Goal: Information Seeking & Learning: Learn about a topic

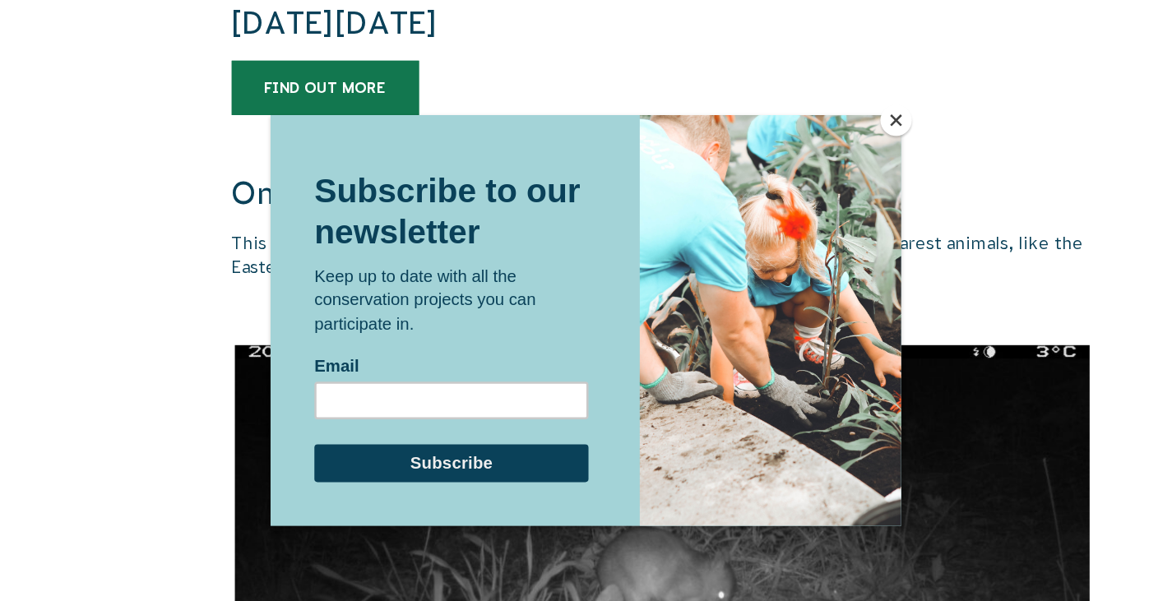
scroll to position [1532, 0]
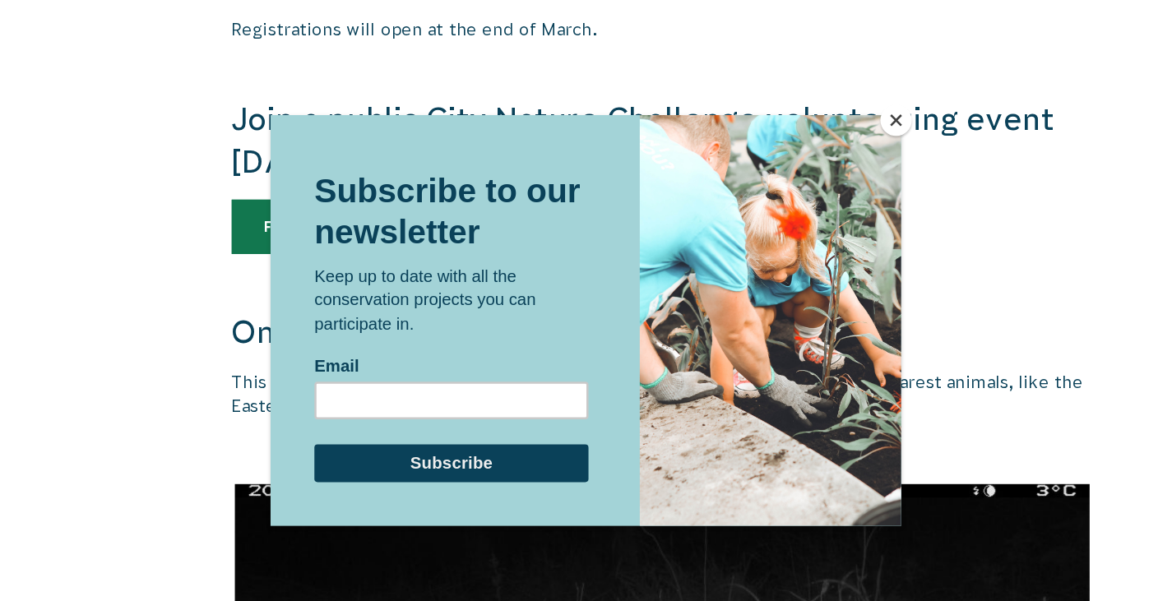
drag, startPoint x: 1102, startPoint y: 206, endPoint x: 717, endPoint y: 184, distance: 385.4
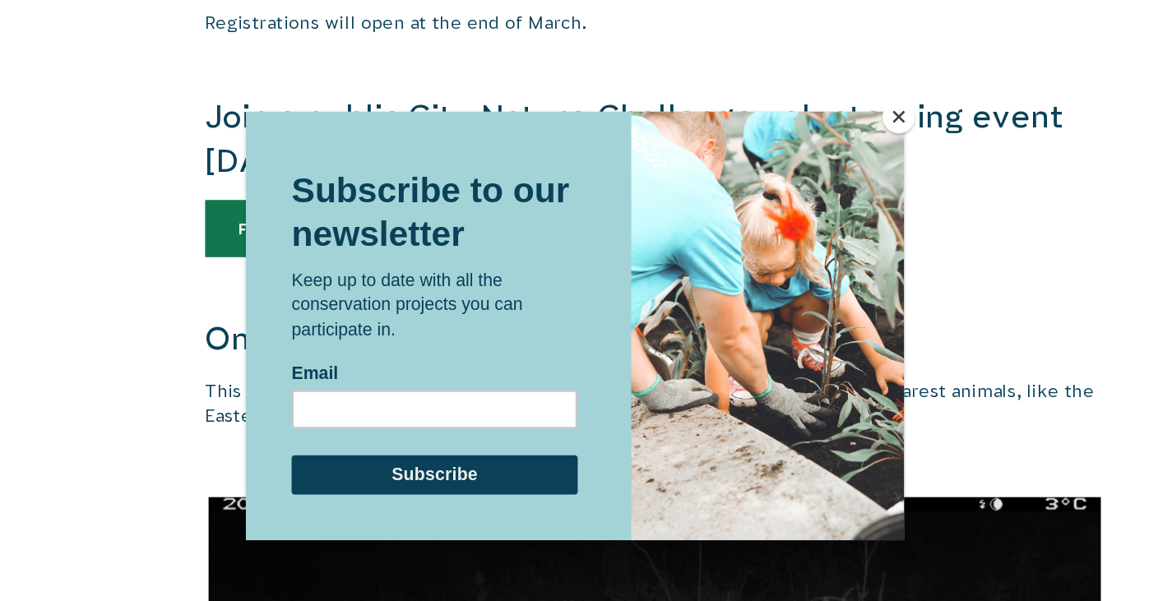
click at [833, 89] on button "Close" at bounding box center [829, 94] width 25 height 25
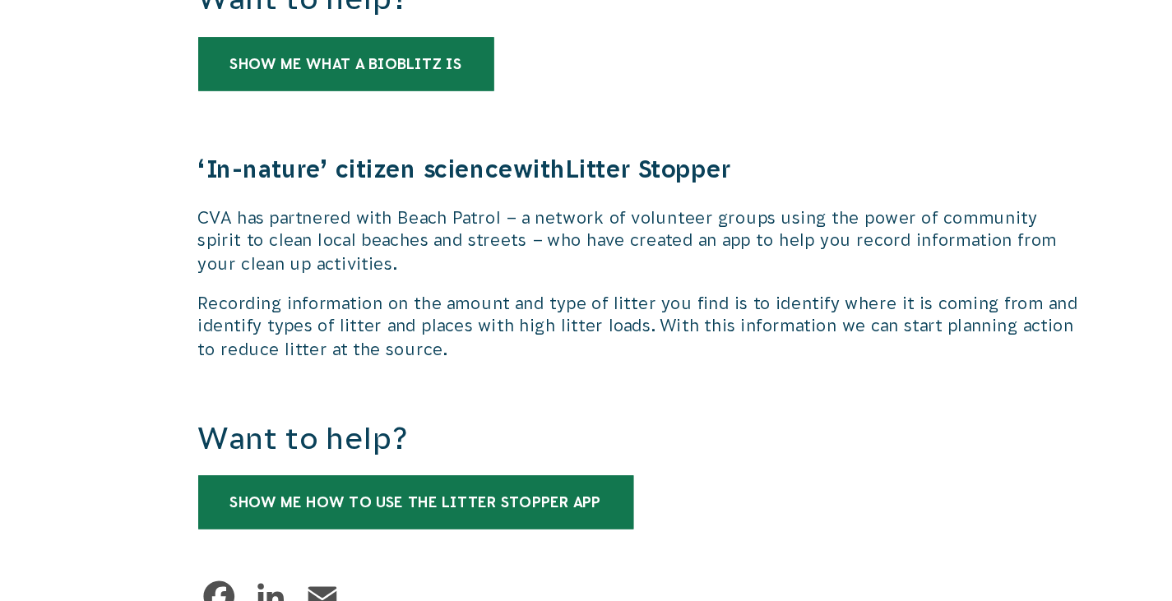
scroll to position [3477, 0]
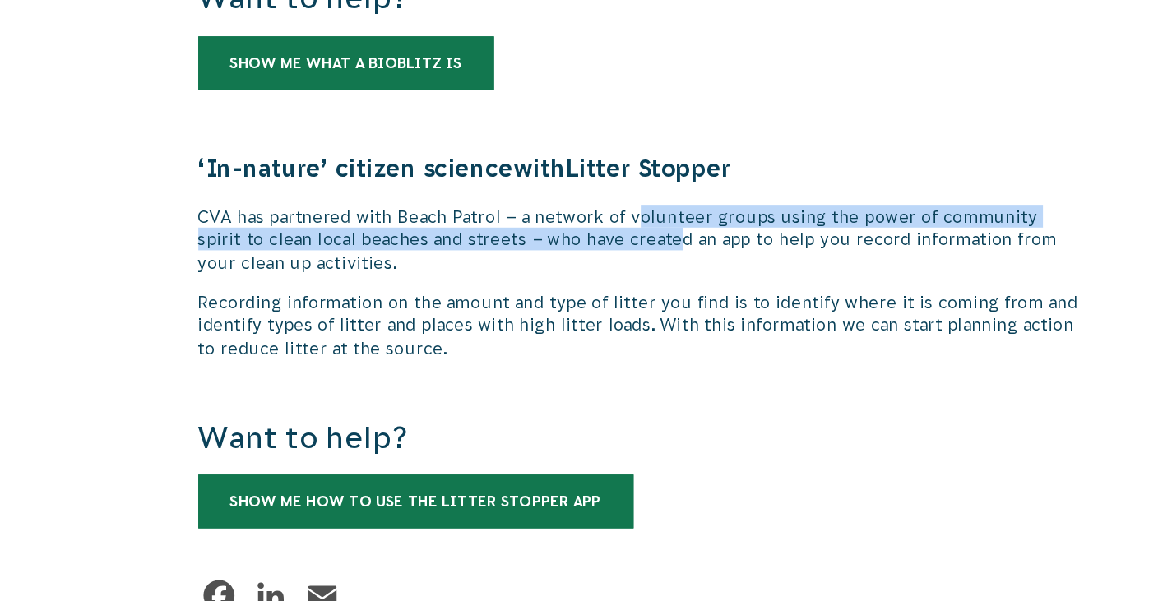
drag, startPoint x: 653, startPoint y: 375, endPoint x: 650, endPoint y: 390, distance: 15.0
click at [650, 339] on span "CVA has partnered with Beach Patrol – a network of volunteer groups using the p…" at bounding box center [649, 313] width 683 height 52
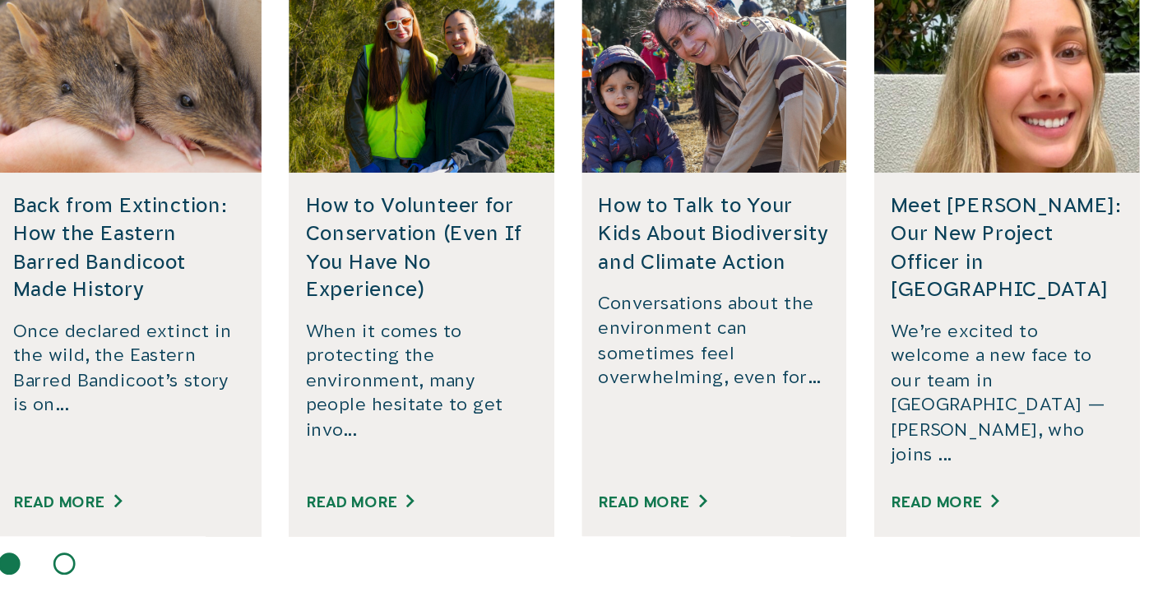
scroll to position [4146, 0]
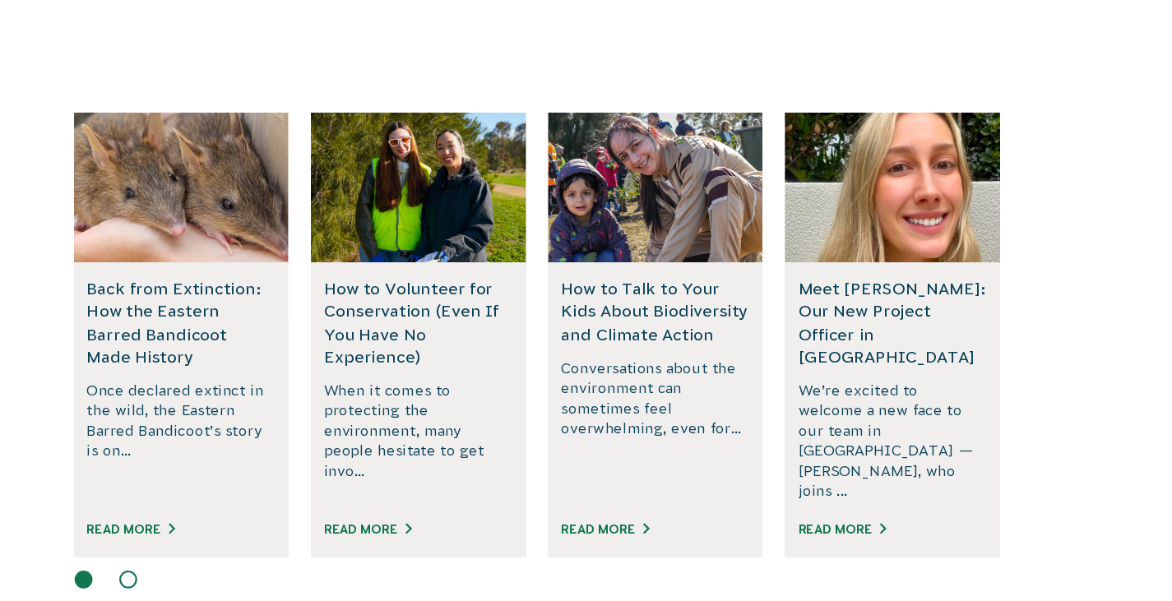
click at [433, 545] on div "Read More" at bounding box center [476, 527] width 174 height 36
click at [442, 545] on div "Read More" at bounding box center [476, 527] width 174 height 36
click at [443, 526] on link "Read More" at bounding box center [429, 519] width 81 height 13
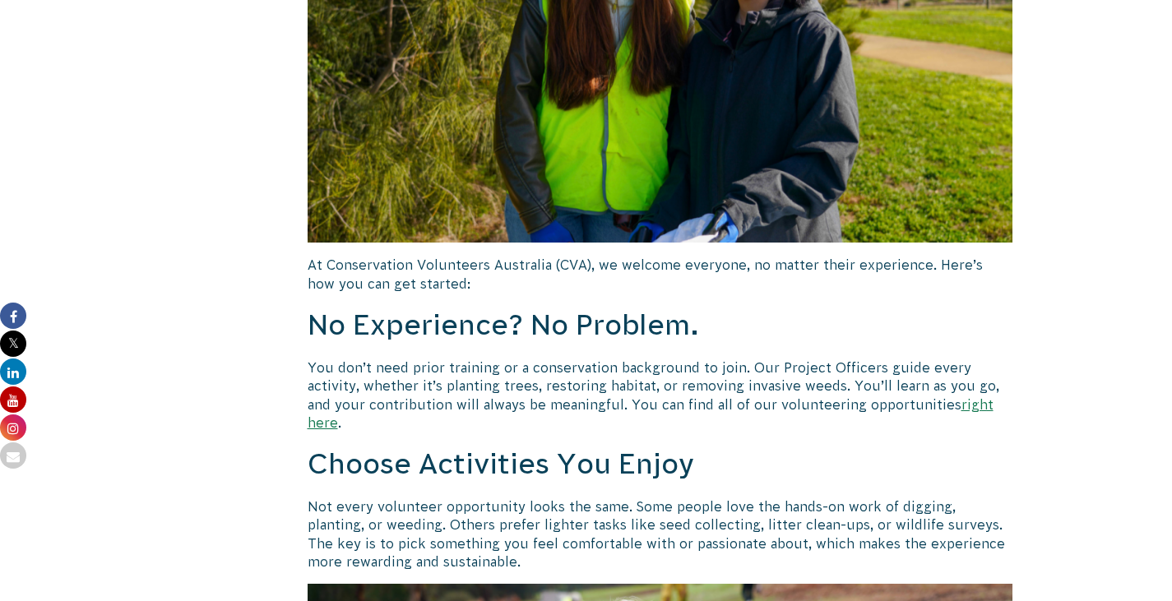
scroll to position [750, 0]
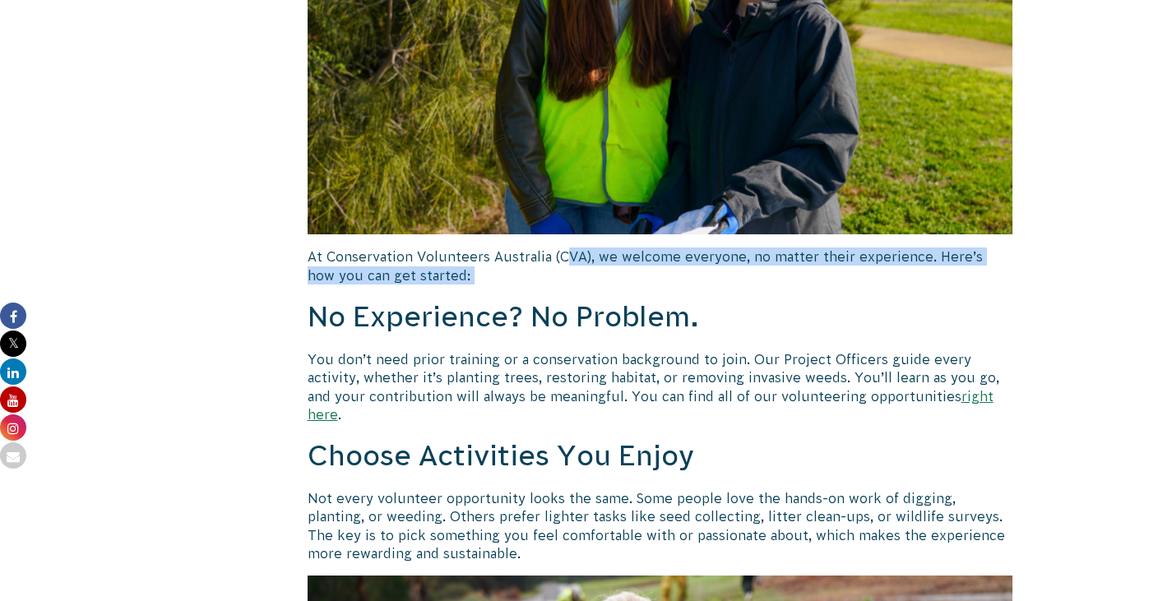
drag, startPoint x: 548, startPoint y: 384, endPoint x: 570, endPoint y: 358, distance: 33.9
click at [570, 285] on p "At Conservation Volunteers Australia (CVA), we welcome everyone, no matter thei…" at bounding box center [661, 266] width 706 height 37
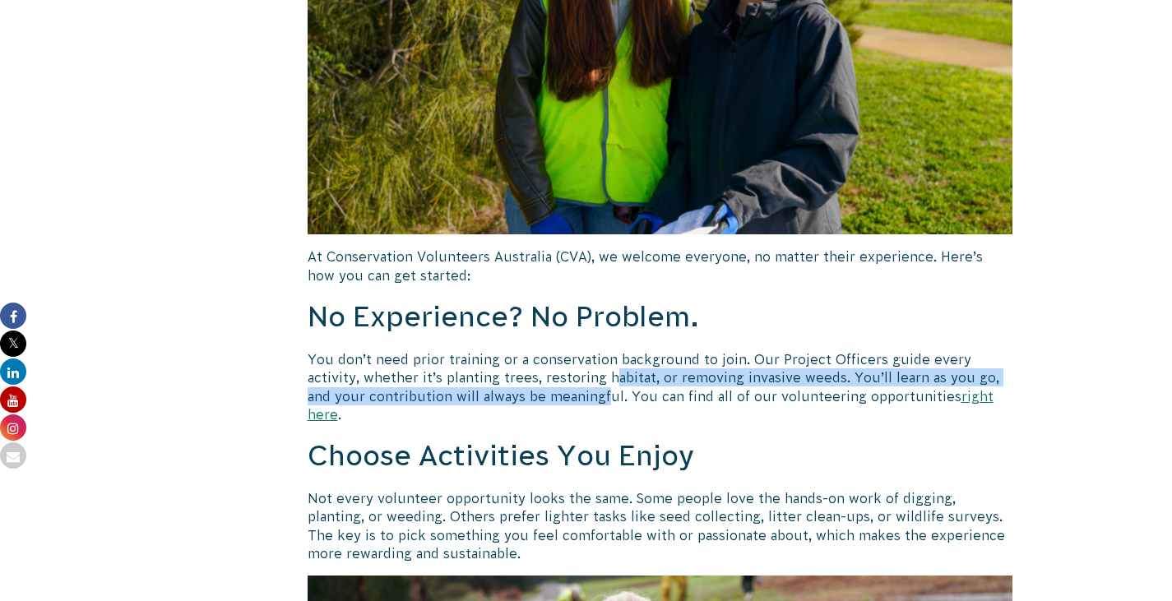
drag, startPoint x: 541, startPoint y: 484, endPoint x: 558, endPoint y: 476, distance: 19.1
click at [558, 424] on p "You don’t need prior training or a conservation background to join. Our Project…" at bounding box center [661, 387] width 706 height 74
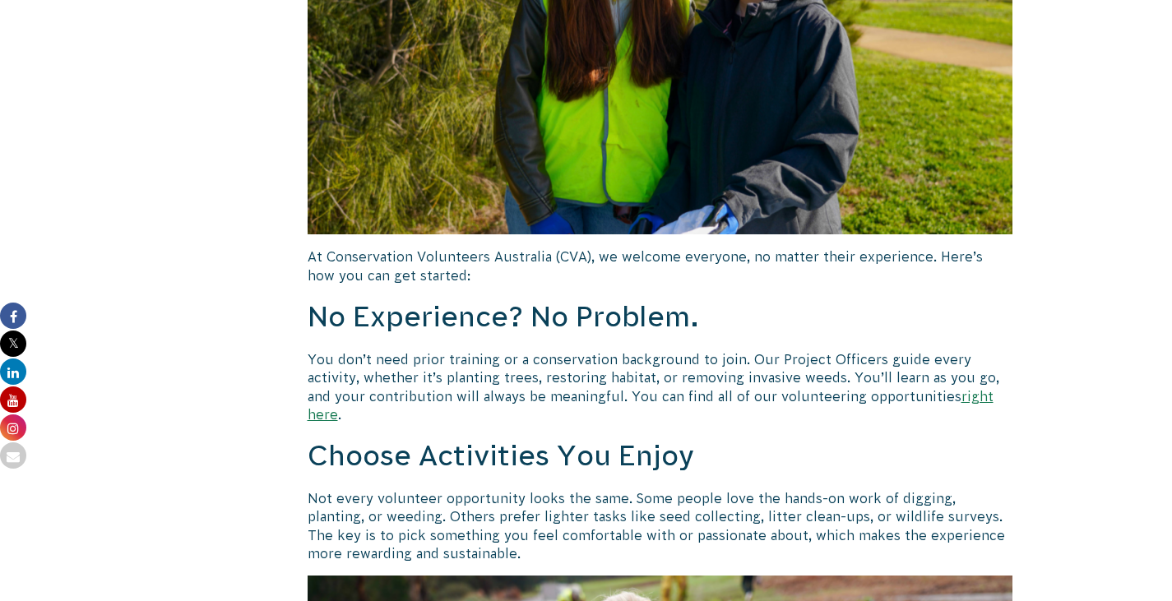
click at [558, 424] on p "You don’t need prior training or a conservation background to join. Our Project…" at bounding box center [661, 387] width 706 height 74
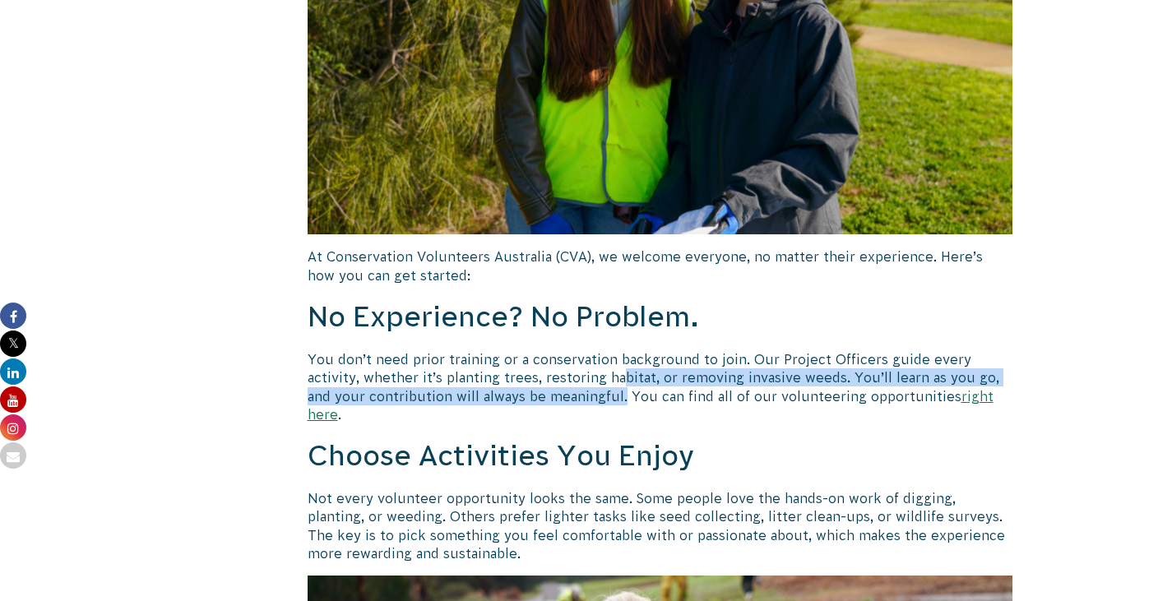
drag, startPoint x: 558, startPoint y: 490, endPoint x: 564, endPoint y: 475, distance: 16.2
click at [564, 424] on p "You don’t need prior training or a conservation background to join. Our Project…" at bounding box center [661, 387] width 706 height 74
drag, startPoint x: 564, startPoint y: 475, endPoint x: 565, endPoint y: 493, distance: 18.1
click at [565, 424] on p "You don’t need prior training or a conservation background to join. Our Project…" at bounding box center [661, 387] width 706 height 74
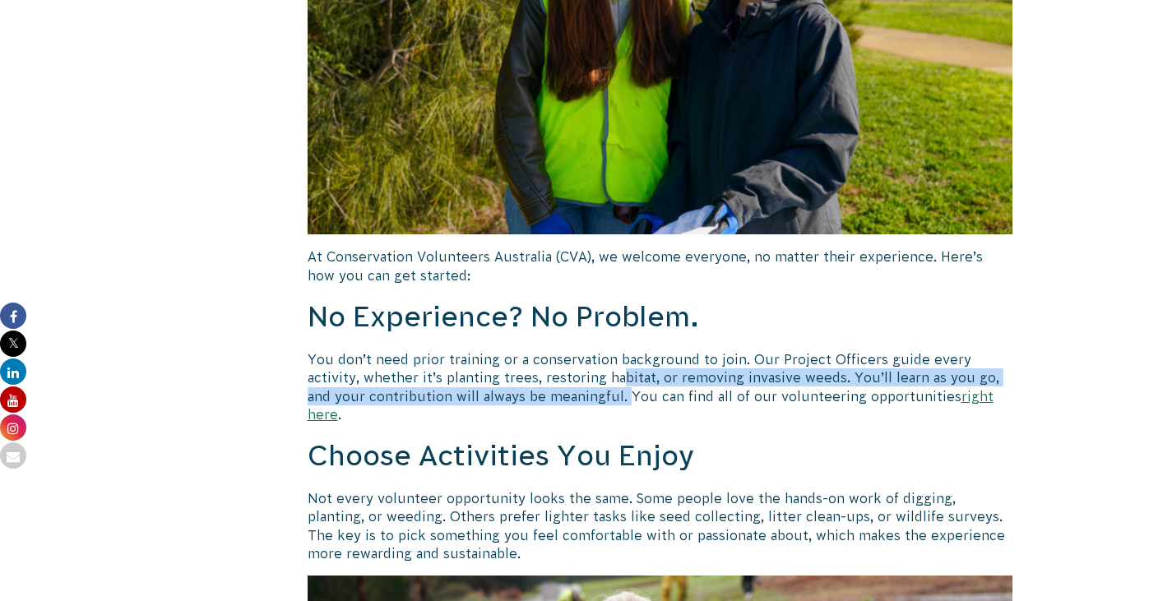
click at [565, 424] on p "You don’t need prior training or a conservation background to join. Our Project…" at bounding box center [661, 387] width 706 height 74
drag, startPoint x: 565, startPoint y: 493, endPoint x: 571, endPoint y: 478, distance: 16.7
click at [571, 424] on p "You don’t need prior training or a conservation background to join. Our Project…" at bounding box center [661, 387] width 706 height 74
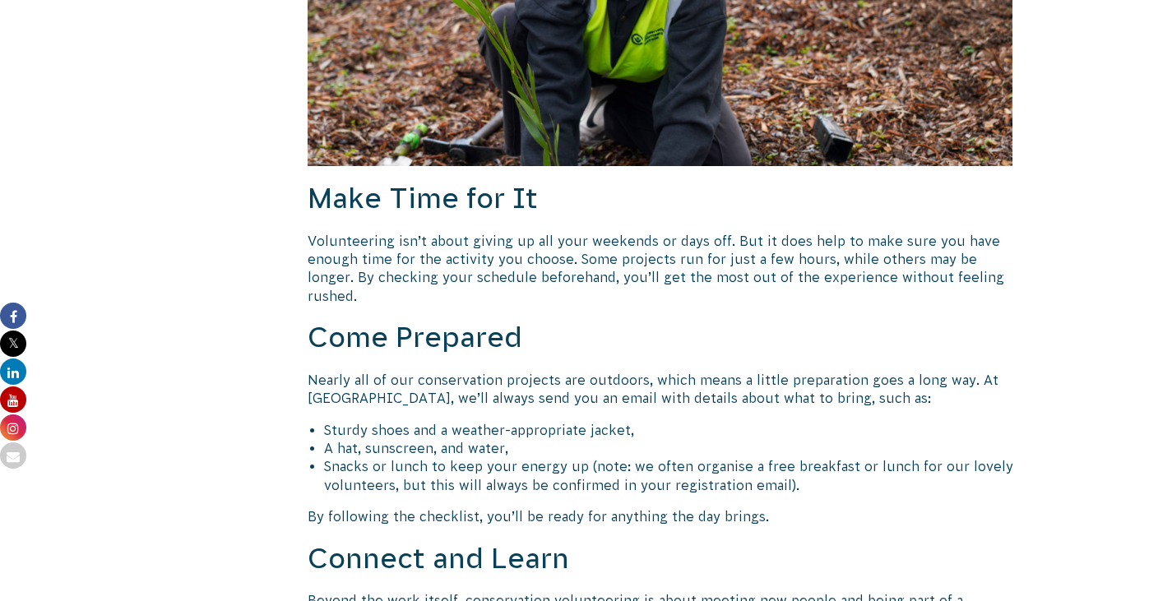
scroll to position [1562, 0]
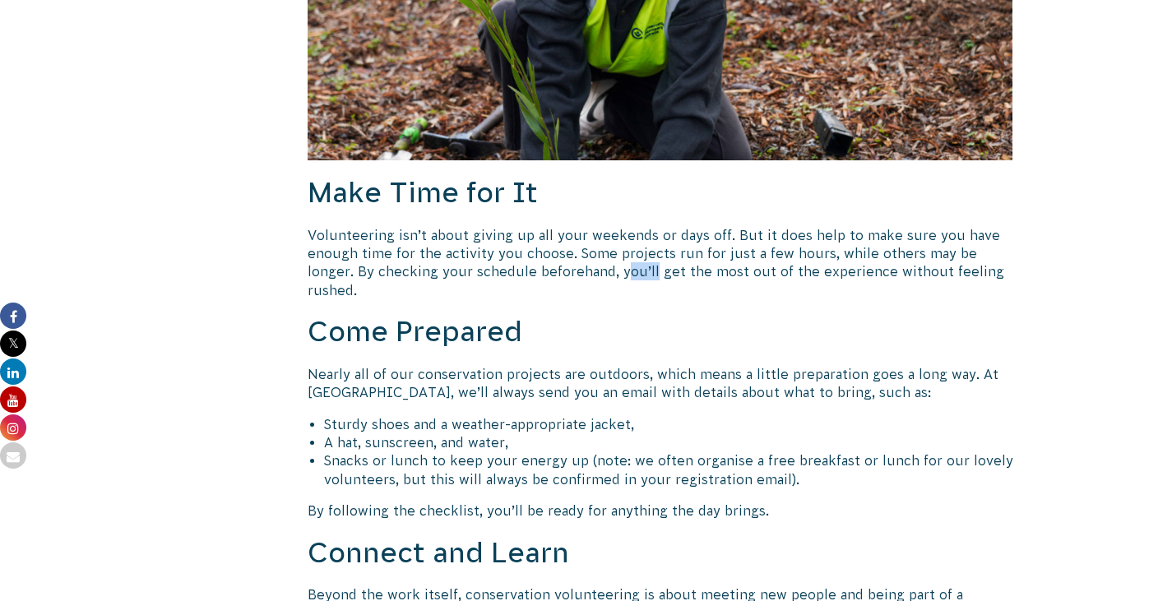
drag, startPoint x: 571, startPoint y: 345, endPoint x: 599, endPoint y: 342, distance: 27.2
click at [599, 300] on p "Volunteering isn’t about giving up all your weekends or days off. But it does h…" at bounding box center [661, 263] width 706 height 74
drag, startPoint x: 599, startPoint y: 342, endPoint x: 629, endPoint y: 345, distance: 30.5
click at [629, 300] on p "Volunteering isn’t about giving up all your weekends or days off. But it does h…" at bounding box center [661, 263] width 706 height 74
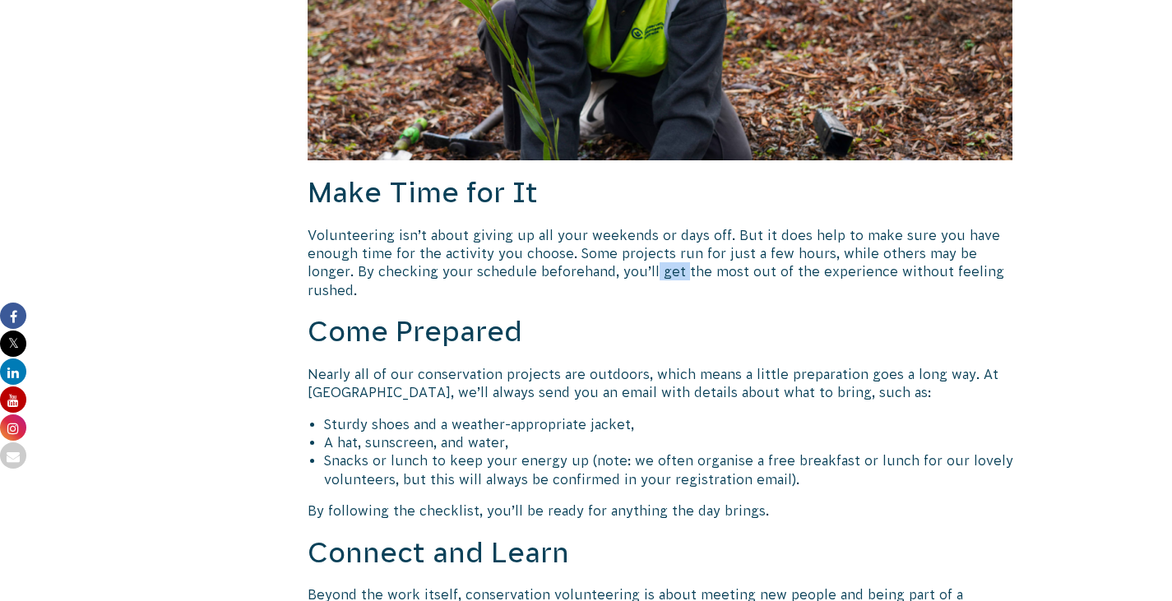
click at [629, 300] on p "Volunteering isn’t about giving up all your weekends or days off. But it does h…" at bounding box center [661, 263] width 706 height 74
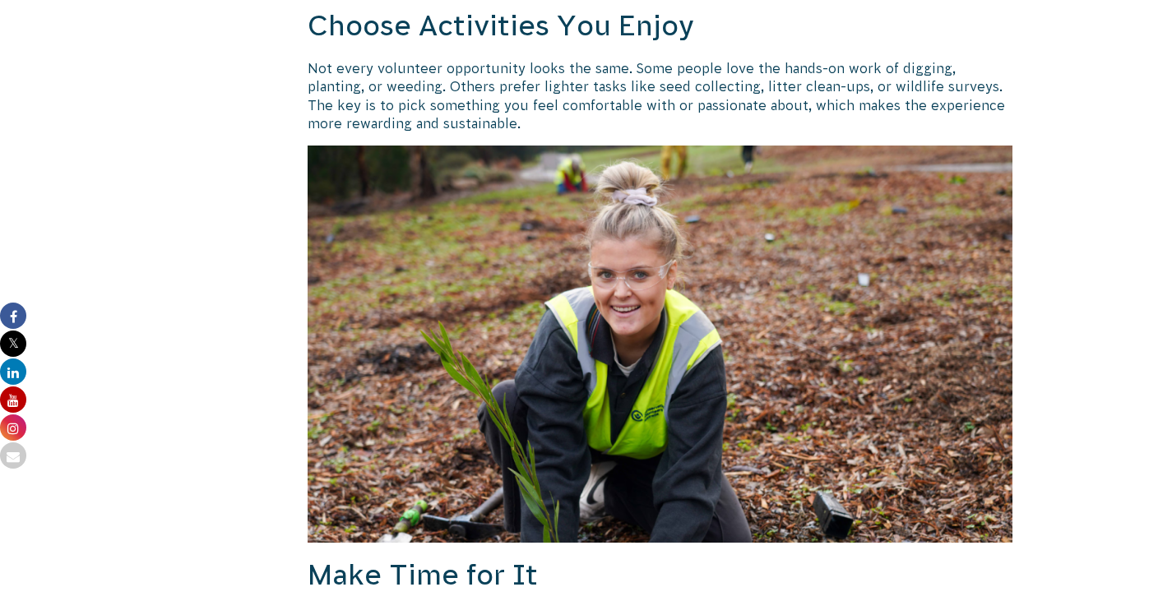
scroll to position [1184, 0]
